Goal: Transaction & Acquisition: Purchase product/service

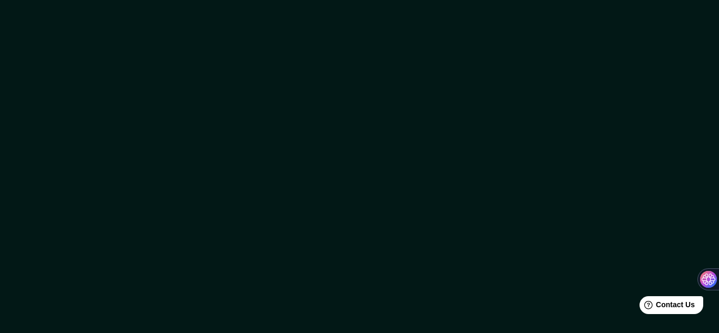
click at [404, 123] on div at bounding box center [359, 166] width 719 height 333
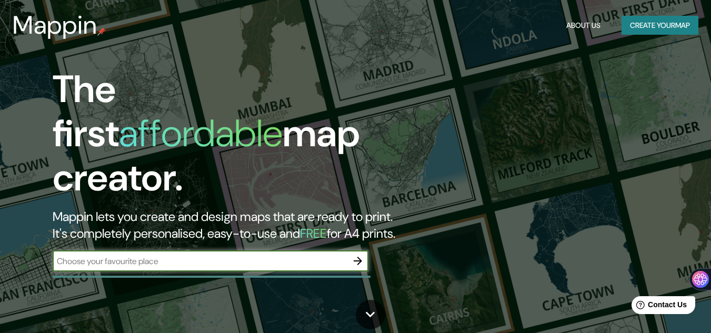
click at [177, 255] on input "text" at bounding box center [200, 261] width 295 height 12
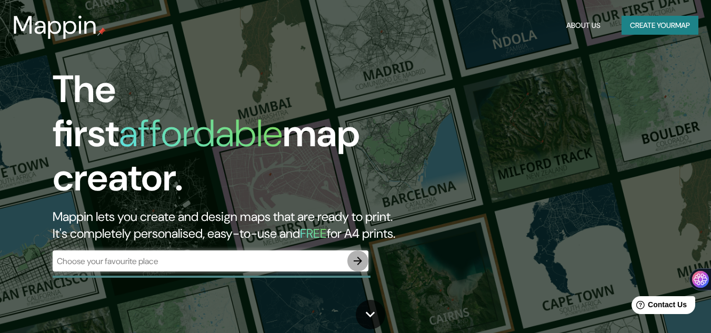
click at [360, 255] on icon "button" at bounding box center [358, 261] width 13 height 13
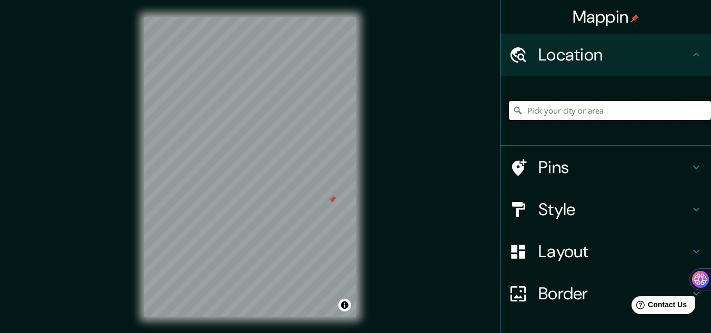
click at [530, 108] on input "Pick your city or area" at bounding box center [610, 110] width 202 height 19
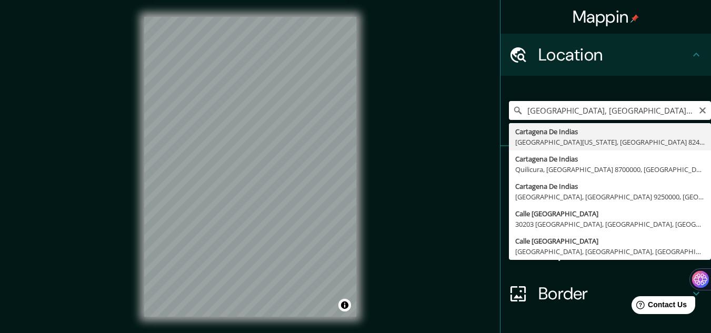
click at [600, 109] on input "[GEOGRAPHIC_DATA], [GEOGRAPHIC_DATA][US_STATE], [GEOGRAPHIC_DATA] 8240000, [GEO…" at bounding box center [610, 110] width 202 height 19
drag, startPoint x: 600, startPoint y: 109, endPoint x: 718, endPoint y: 125, distance: 118.9
click at [711, 125] on html "Mappin Location [GEOGRAPHIC_DATA], [GEOGRAPHIC_DATA][US_STATE], [GEOGRAPHIC_DAT…" at bounding box center [355, 166] width 711 height 333
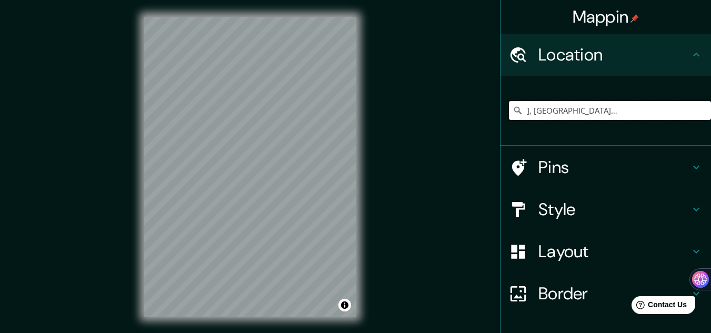
drag, startPoint x: 526, startPoint y: 115, endPoint x: 718, endPoint y: 131, distance: 193.3
click at [711, 131] on html "Mappin Location [GEOGRAPHIC_DATA], [GEOGRAPHIC_DATA], [GEOGRAPHIC_DATA] Pins St…" at bounding box center [355, 166] width 711 height 333
type input "[GEOGRAPHIC_DATA], [GEOGRAPHIC_DATA], [GEOGRAPHIC_DATA]"
click at [252, 17] on div at bounding box center [250, 17] width 212 height 0
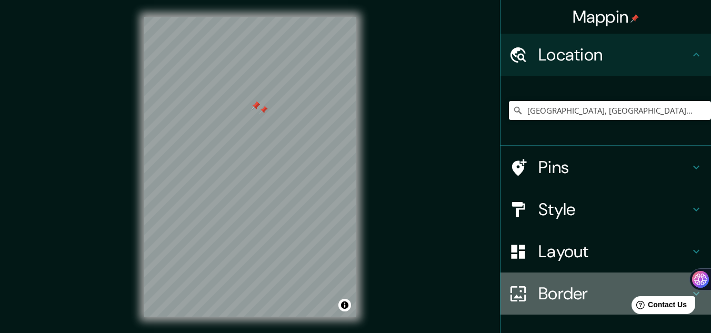
click at [546, 284] on h4 "Border" at bounding box center [614, 293] width 152 height 21
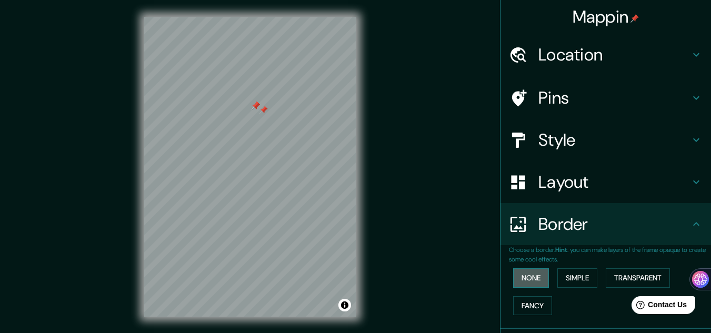
click at [532, 278] on button "None" at bounding box center [531, 277] width 36 height 19
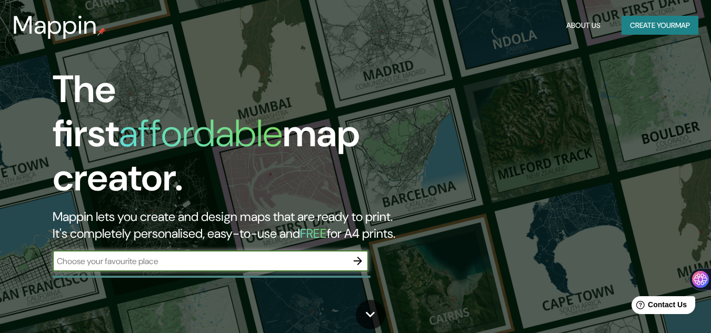
click at [164, 255] on input "text" at bounding box center [200, 261] width 295 height 12
click at [648, 25] on button "Create your map" at bounding box center [660, 25] width 77 height 19
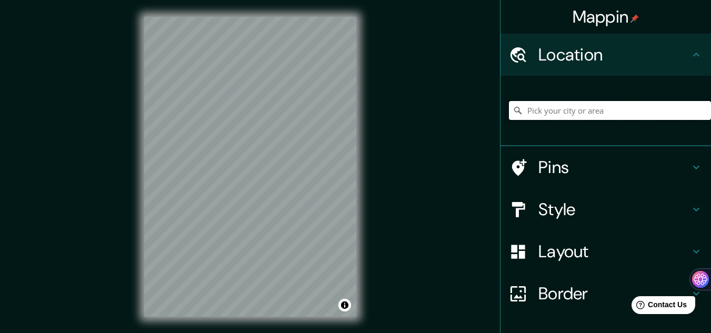
click at [548, 112] on input "Pick your city or area" at bounding box center [610, 110] width 202 height 19
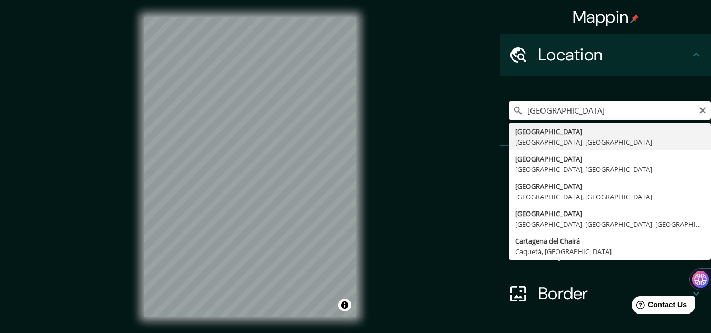
type input "Cartagena, Bolívar, Colombia"
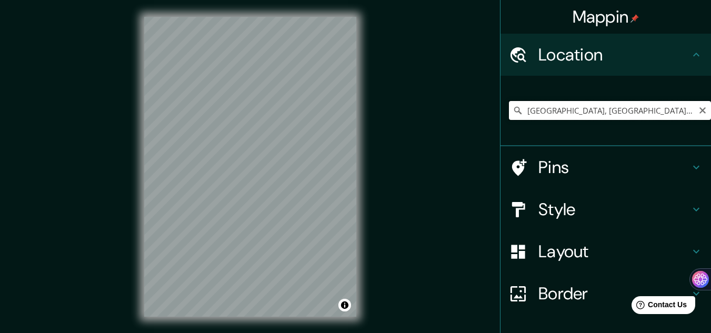
click at [640, 111] on input "Cartagena, Bolívar, Colombia" at bounding box center [610, 110] width 202 height 19
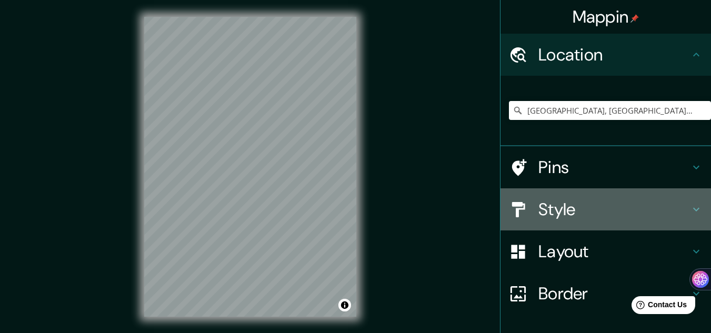
click at [556, 217] on h4 "Style" at bounding box center [614, 209] width 152 height 21
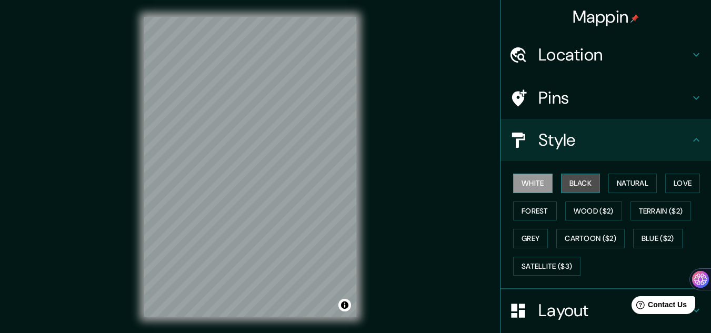
click at [577, 188] on button "Black" at bounding box center [580, 183] width 39 height 19
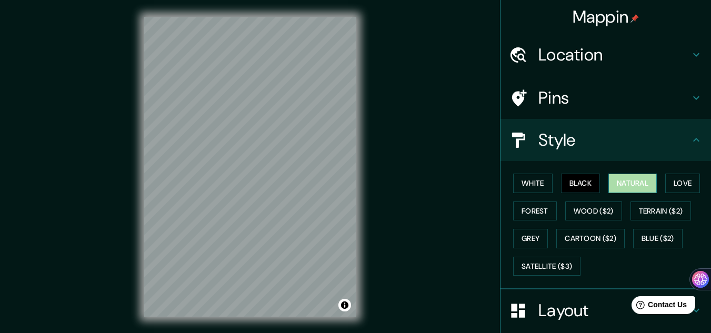
click at [621, 182] on button "Natural" at bounding box center [632, 183] width 48 height 19
click at [679, 180] on button "Love" at bounding box center [682, 183] width 35 height 19
click at [644, 185] on button "Natural" at bounding box center [632, 183] width 48 height 19
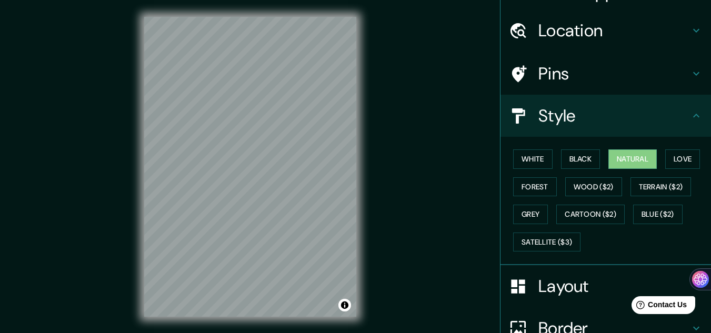
scroll to position [26, 0]
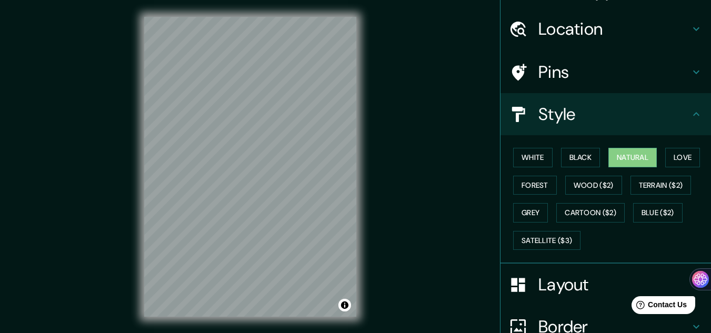
click at [573, 31] on h4 "Location" at bounding box center [614, 28] width 152 height 21
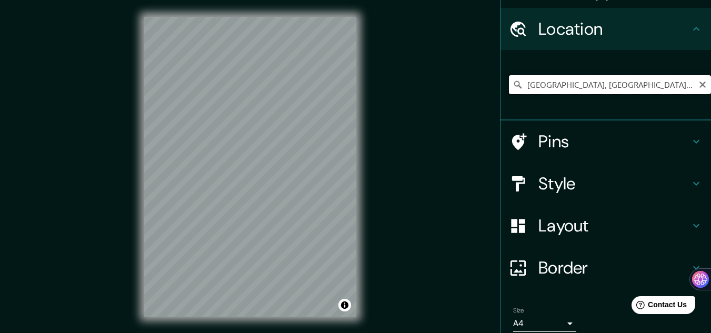
click at [544, 88] on input "Cartagena, Bolívar, Colombia" at bounding box center [610, 84] width 202 height 19
click at [623, 85] on input "Cartagena, Bolívar, Colombia" at bounding box center [610, 84] width 202 height 19
drag, startPoint x: 631, startPoint y: 85, endPoint x: 481, endPoint y: 91, distance: 150.1
click at [481, 91] on div "Mappin Location Cartagena, Bolívar, Colombia Pins Style Layout Border Choose a …" at bounding box center [355, 175] width 711 height 350
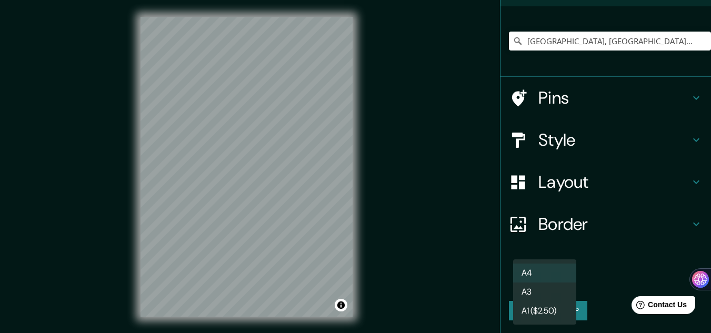
click at [560, 282] on body "Mappin Location Cartagena, Bolívar, Colombia Pins Style Layout Border Choose a …" at bounding box center [355, 166] width 711 height 333
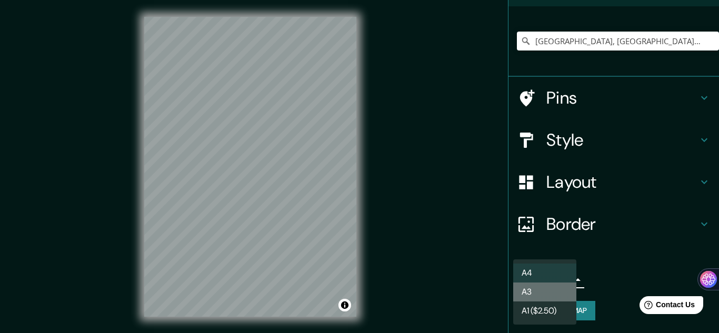
click at [529, 294] on li "A3" at bounding box center [544, 292] width 63 height 19
type input "a4"
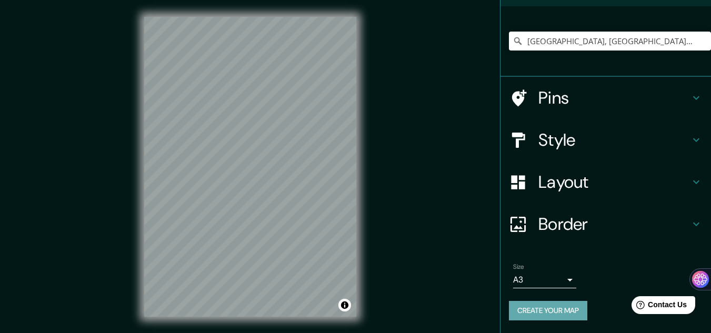
click at [533, 316] on button "Create your map" at bounding box center [548, 310] width 78 height 19
